Goal: Transaction & Acquisition: Purchase product/service

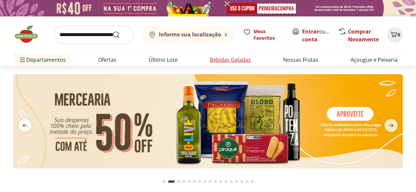
click at [239, 58] on link "Bebidas Geladas" at bounding box center [230, 60] width 41 height 8
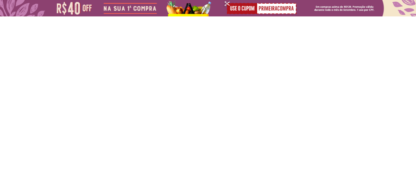
select select "**********"
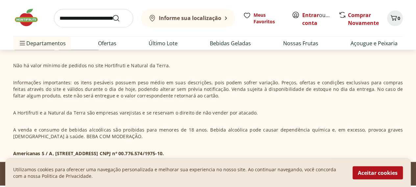
scroll to position [669, 0]
